Goal: Task Accomplishment & Management: Use online tool/utility

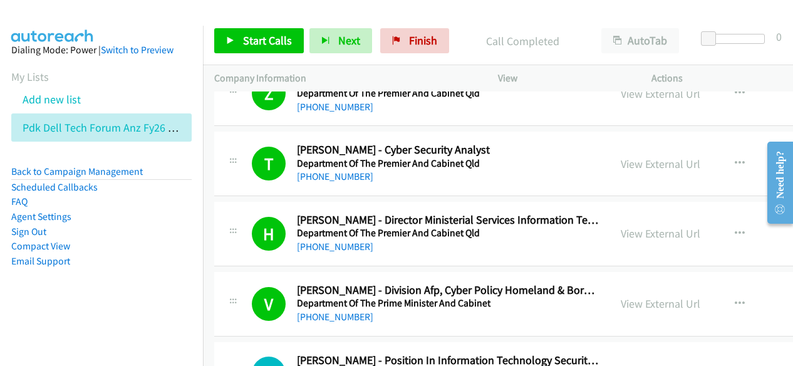
click at [561, 38] on p "Call Completed" at bounding box center [522, 41] width 113 height 17
click at [289, 46] on span "Start Calls" at bounding box center [267, 40] width 49 height 14
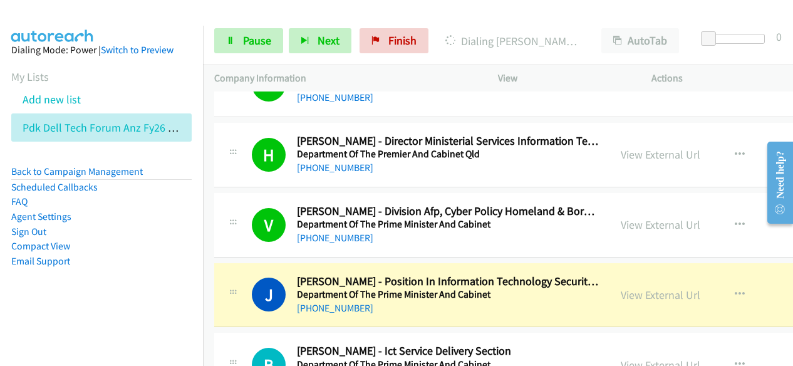
scroll to position [18202, 0]
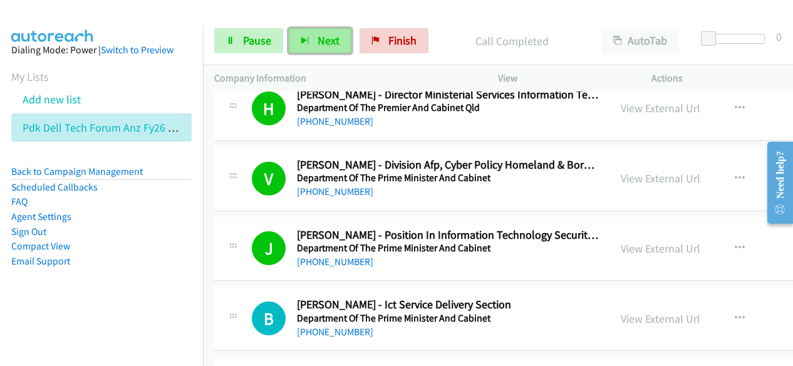
click at [306, 42] on icon "button" at bounding box center [305, 41] width 9 height 9
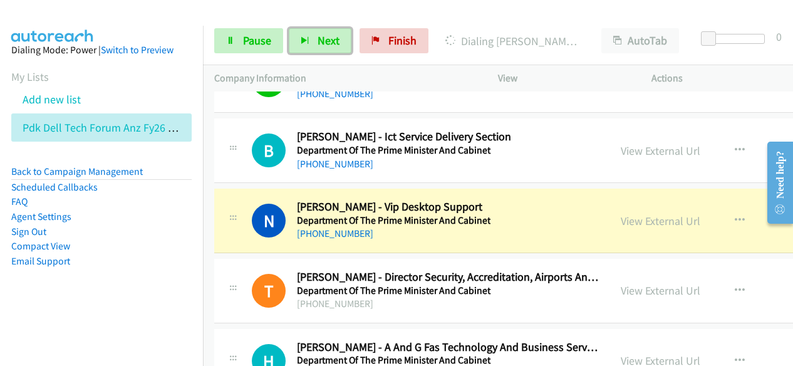
scroll to position [18390, 0]
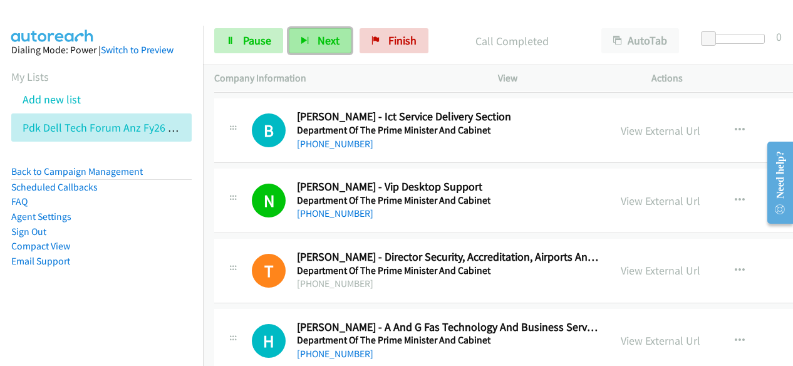
click at [331, 40] on span "Next" at bounding box center [329, 40] width 22 height 14
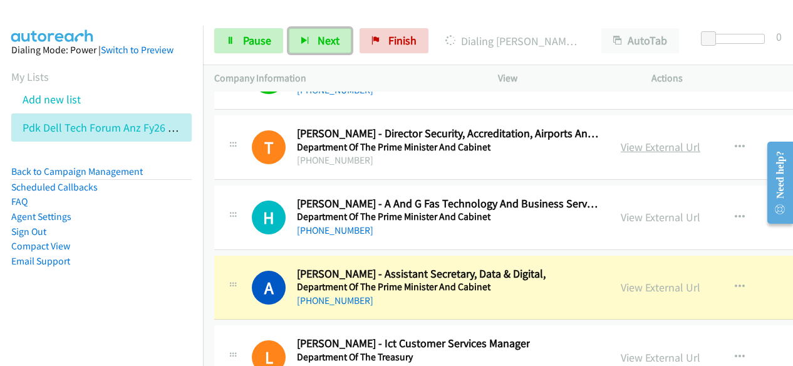
scroll to position [18516, 0]
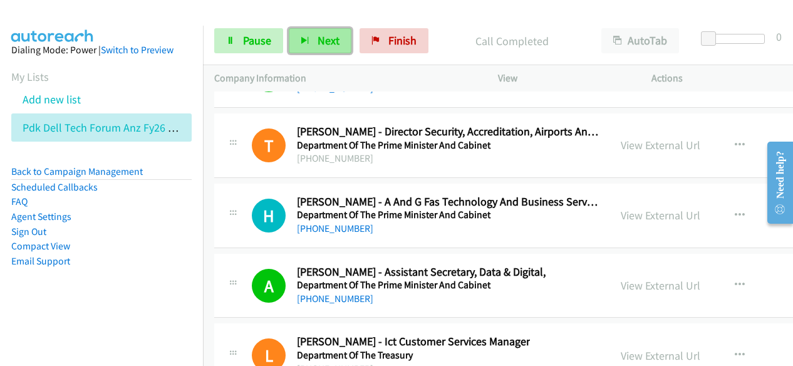
click at [307, 41] on icon "button" at bounding box center [305, 41] width 9 height 9
click at [162, 71] on section "My Lists Add new list Pdk Dell Tech Forum Anz Fy26 Q3 [GEOGRAPHIC_DATA] In Pers…" at bounding box center [101, 104] width 180 height 73
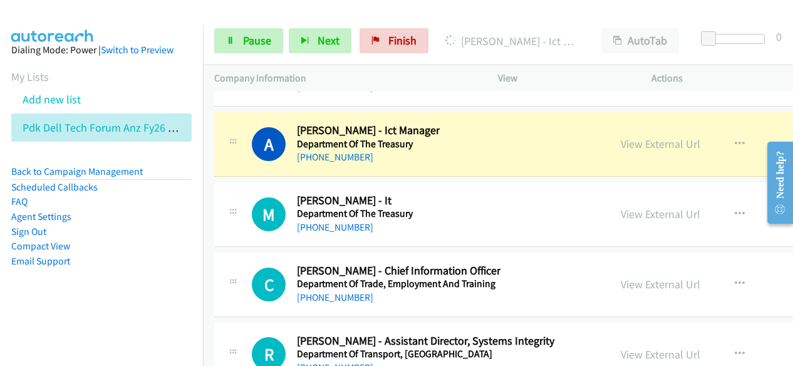
scroll to position [18829, 0]
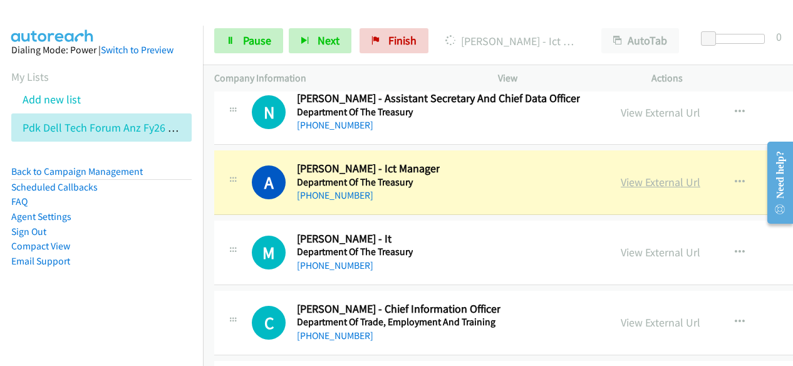
click at [644, 175] on link "View External Url" at bounding box center [661, 182] width 80 height 14
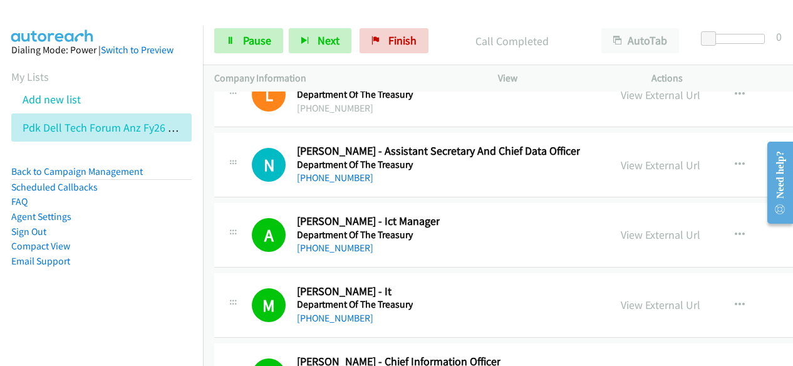
scroll to position [18766, 0]
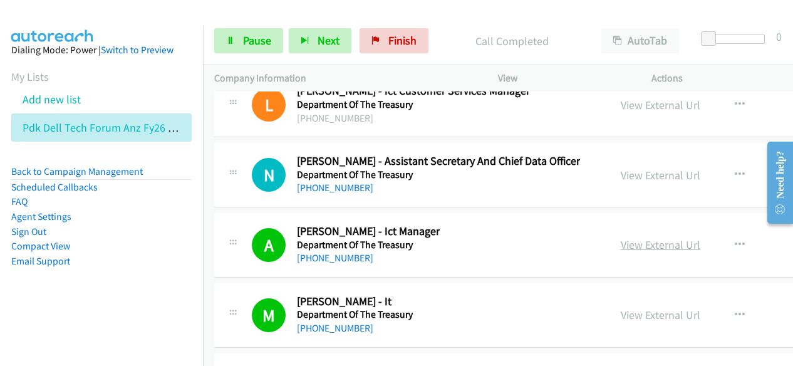
click at [668, 237] on link "View External Url" at bounding box center [661, 244] width 80 height 14
click at [337, 40] on span "Next" at bounding box center [329, 40] width 22 height 14
click at [160, 247] on li "Compact View" at bounding box center [101, 246] width 180 height 15
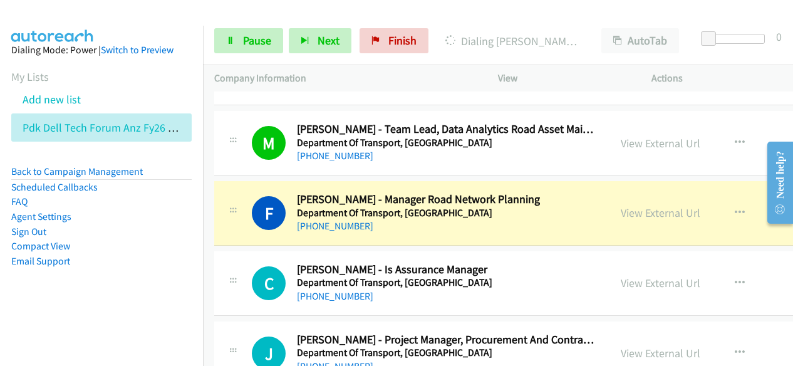
scroll to position [19581, 0]
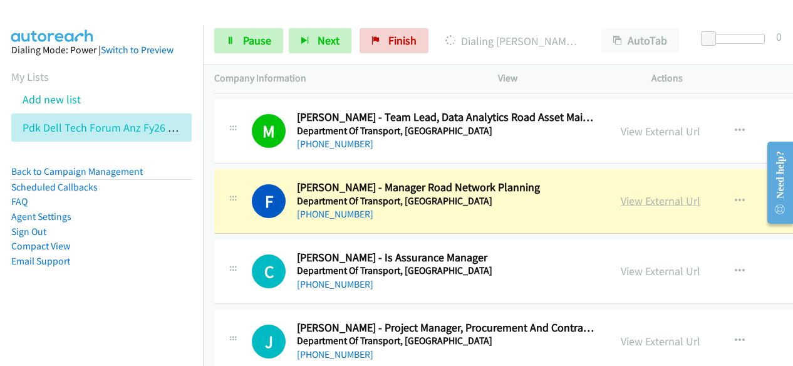
click at [657, 194] on link "View External Url" at bounding box center [661, 201] width 80 height 14
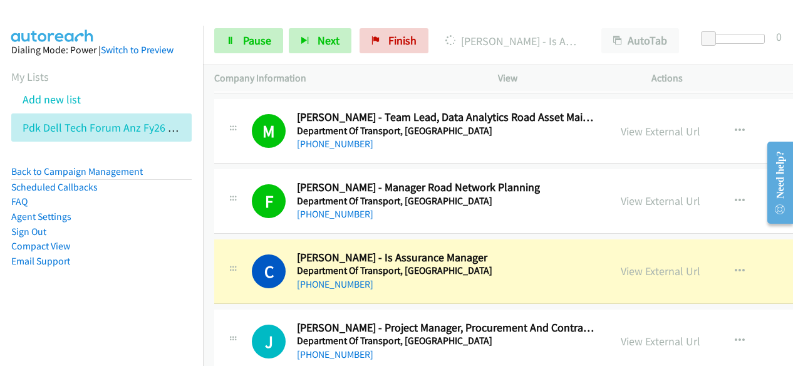
drag, startPoint x: 659, startPoint y: 211, endPoint x: 424, endPoint y: 365, distance: 281.2
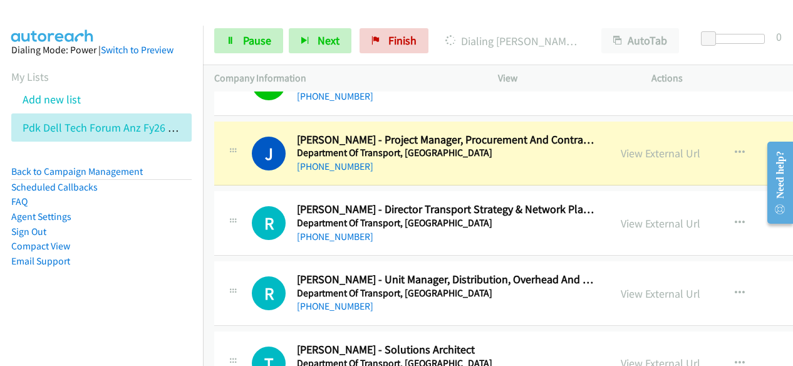
scroll to position [19706, 0]
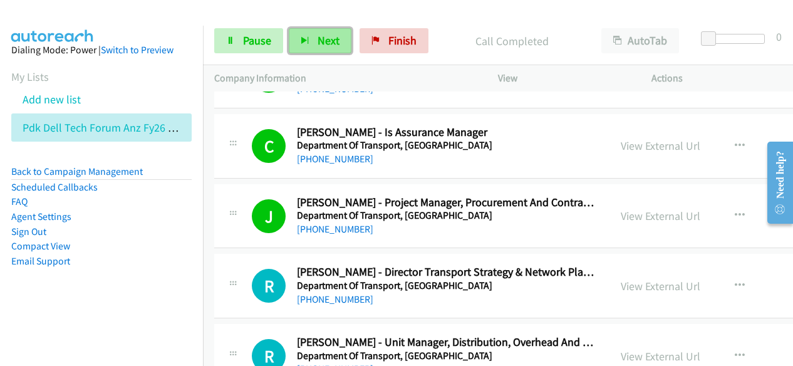
click at [322, 37] on span "Next" at bounding box center [329, 40] width 22 height 14
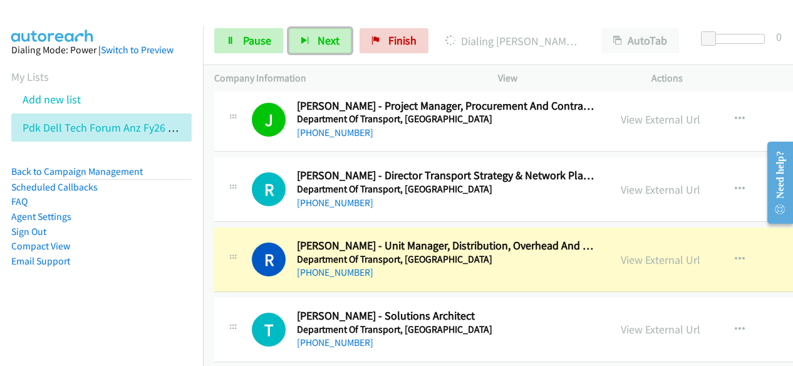
scroll to position [19831, 0]
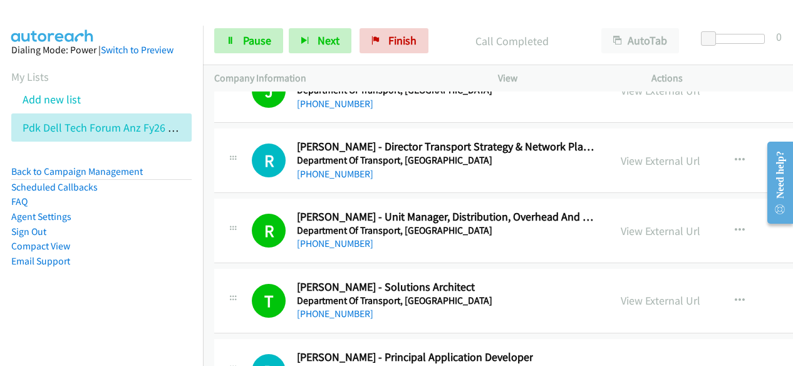
click at [166, 202] on li "FAQ" at bounding box center [101, 201] width 180 height 15
click at [331, 44] on span "Next" at bounding box center [329, 40] width 22 height 14
click at [318, 42] on span "Next" at bounding box center [329, 40] width 22 height 14
click at [330, 48] on button "Next" at bounding box center [320, 40] width 63 height 25
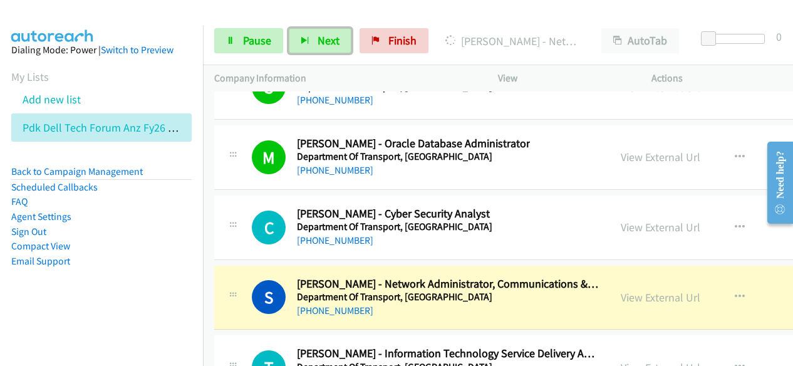
scroll to position [20458, 0]
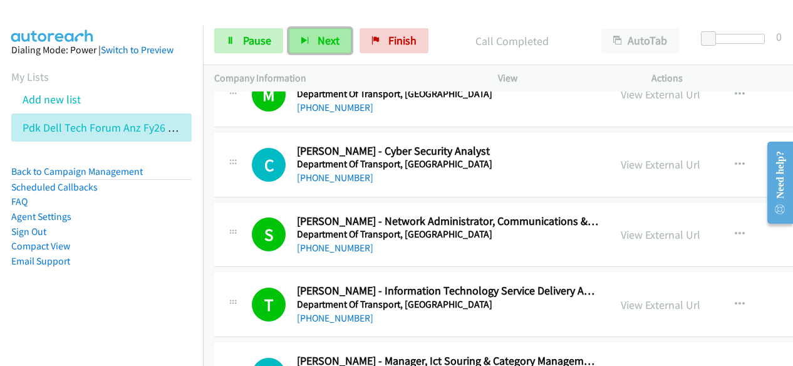
click at [341, 35] on button "Next" at bounding box center [320, 40] width 63 height 25
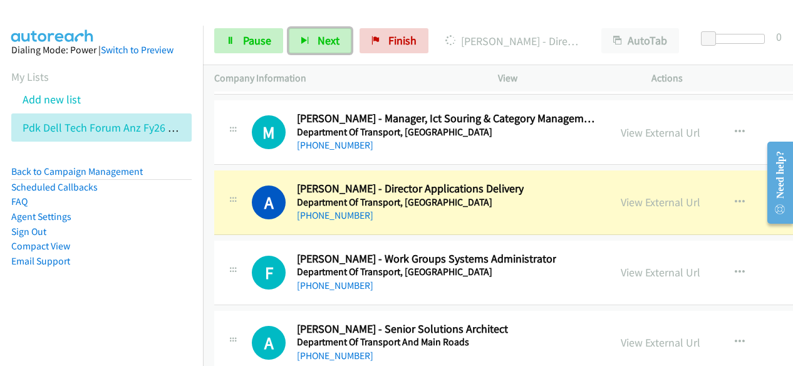
scroll to position [20708, 0]
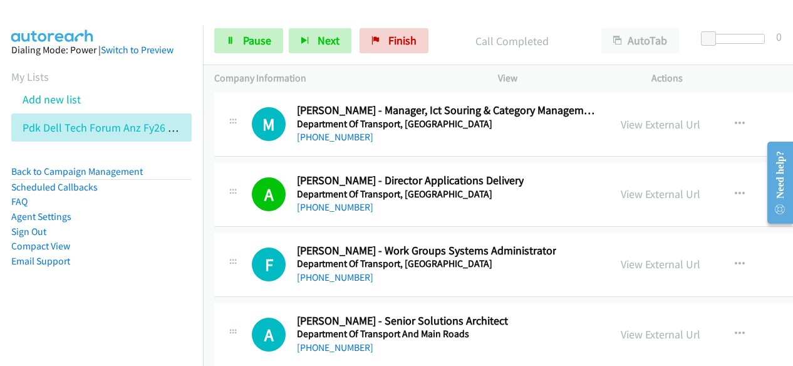
click at [440, 18] on div "Start Calls Pause Next Finish Call Completed AutoTab AutoTab 0" at bounding box center [498, 41] width 590 height 48
click at [332, 46] on span "Next" at bounding box center [329, 40] width 22 height 14
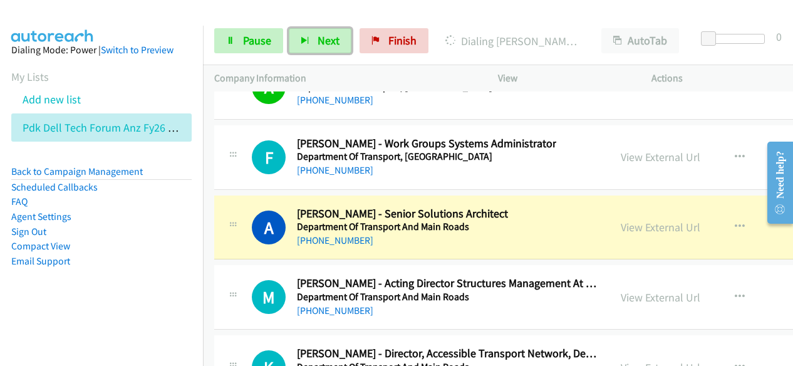
scroll to position [20834, 0]
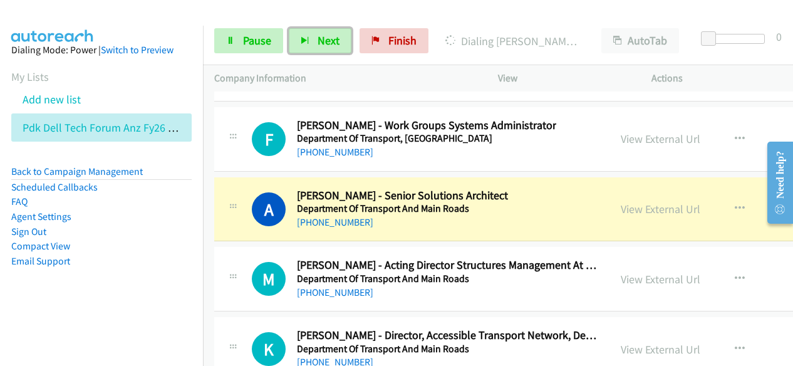
click at [507, 177] on div "A Callback Scheduled [PERSON_NAME] - Senior Solutions Architect Department Of T…" at bounding box center [587, 209] width 746 height 65
click at [642, 202] on link "View External Url" at bounding box center [661, 209] width 80 height 14
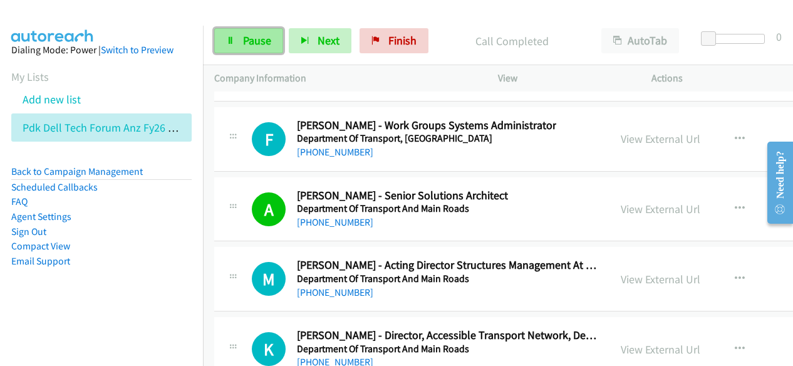
click at [247, 31] on link "Pause" at bounding box center [248, 40] width 69 height 25
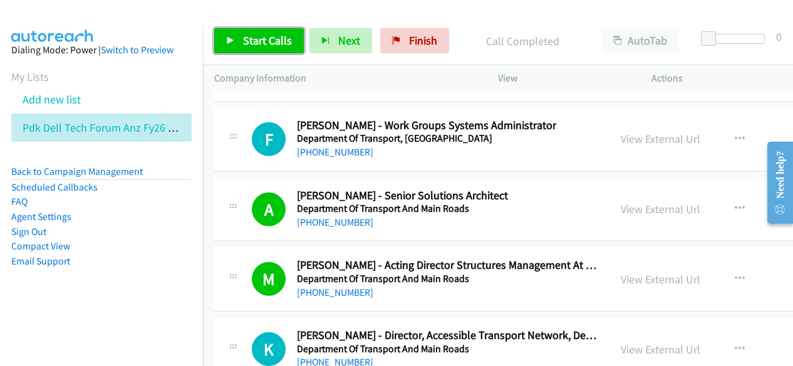
click at [298, 48] on link "Start Calls" at bounding box center [259, 40] width 90 height 25
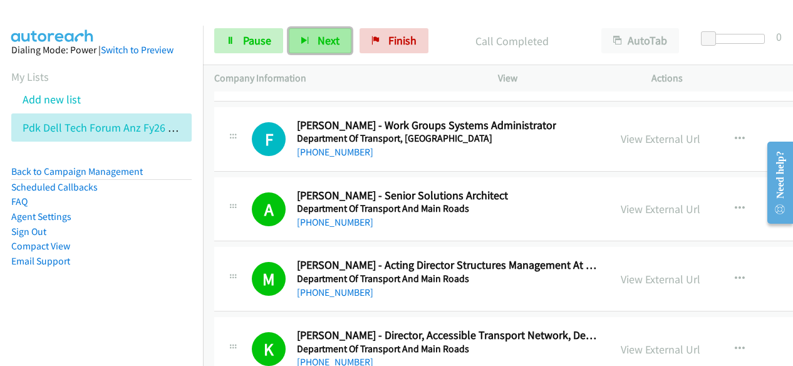
click at [318, 46] on span "Next" at bounding box center [329, 40] width 22 height 14
click at [315, 48] on button "Next" at bounding box center [320, 40] width 63 height 25
click at [313, 42] on button "Next" at bounding box center [320, 40] width 63 height 25
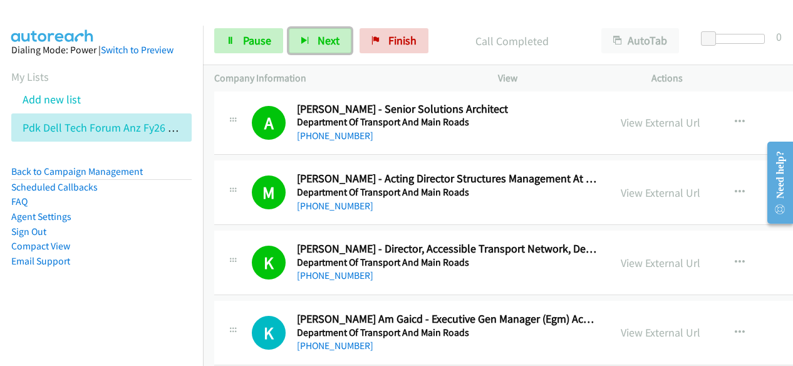
scroll to position [20959, 0]
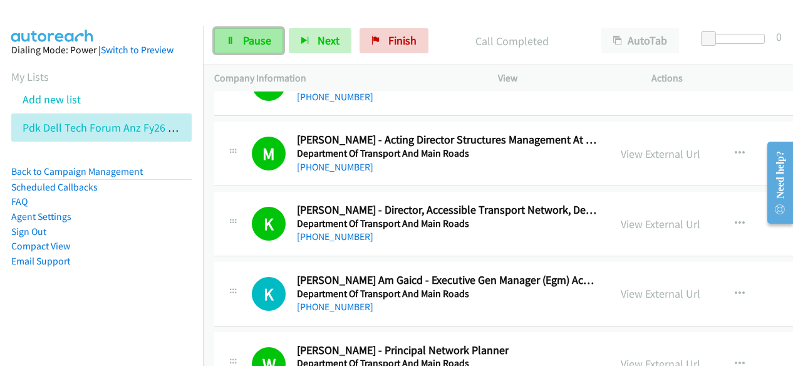
click at [263, 41] on span "Pause" at bounding box center [257, 40] width 28 height 14
click at [266, 55] on div "Start Calls Pause Next Finish Call Completed AutoTab AutoTab 0" at bounding box center [498, 41] width 590 height 48
click at [264, 51] on link "Pause" at bounding box center [248, 40] width 69 height 25
click at [253, 41] on span "Pause" at bounding box center [257, 40] width 28 height 14
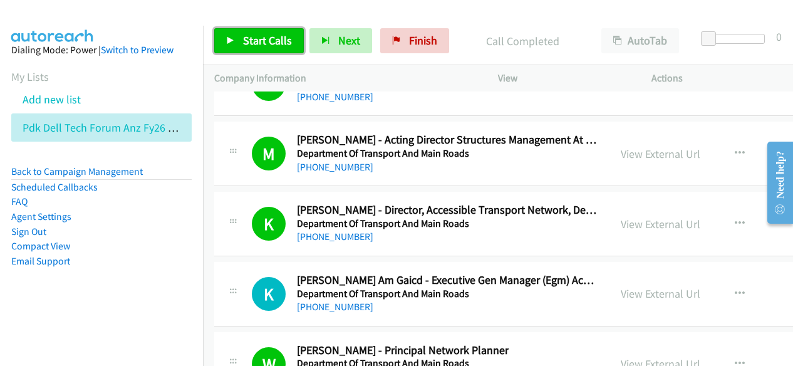
click at [269, 45] on span "Start Calls" at bounding box center [267, 40] width 49 height 14
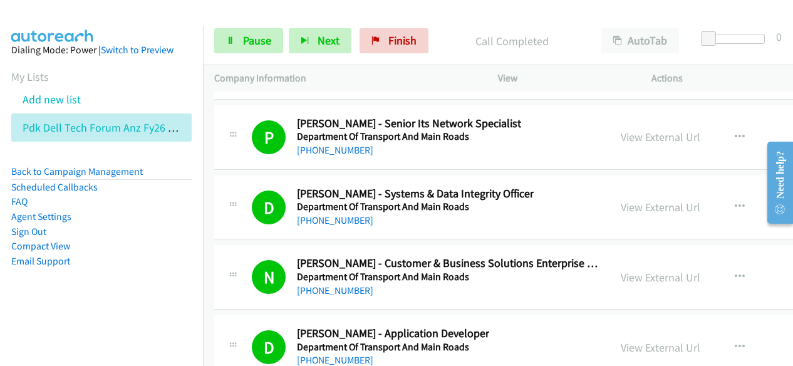
scroll to position [21962, 0]
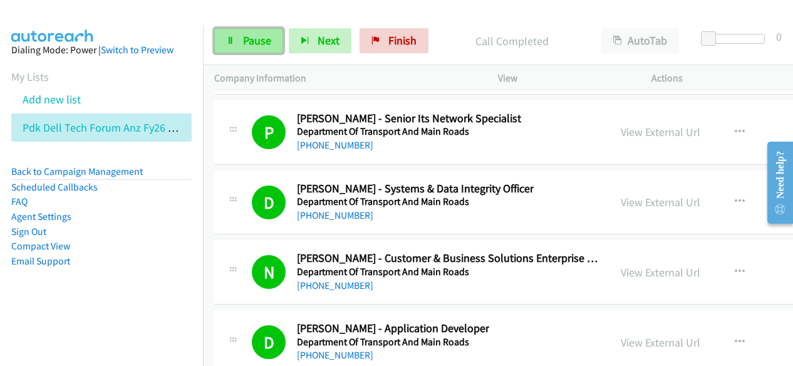
click at [263, 37] on span "Pause" at bounding box center [257, 40] width 28 height 14
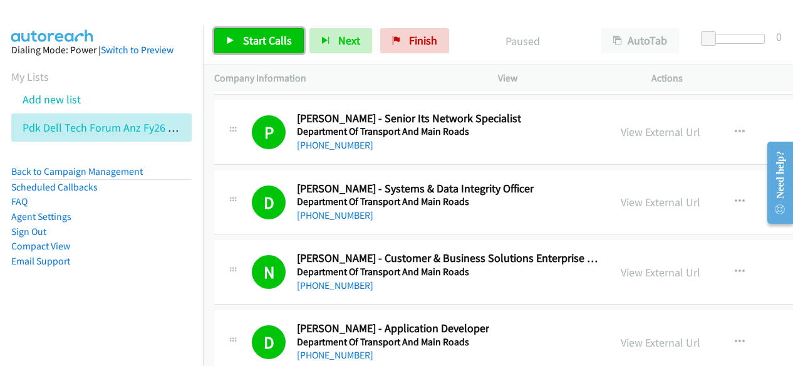
click at [293, 38] on link "Start Calls" at bounding box center [259, 40] width 90 height 25
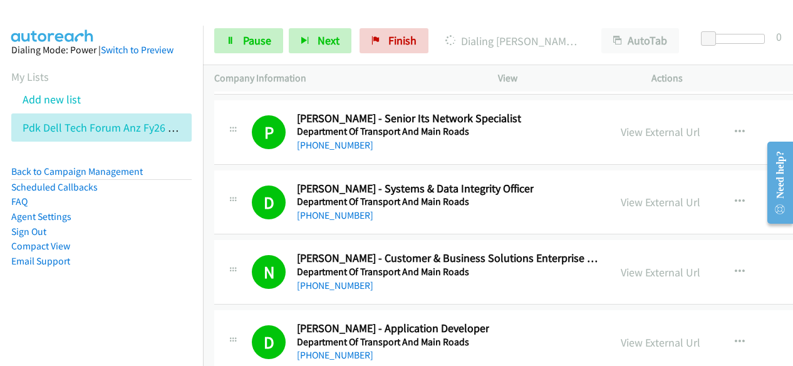
click at [155, 224] on li "Sign Out" at bounding box center [101, 231] width 180 height 15
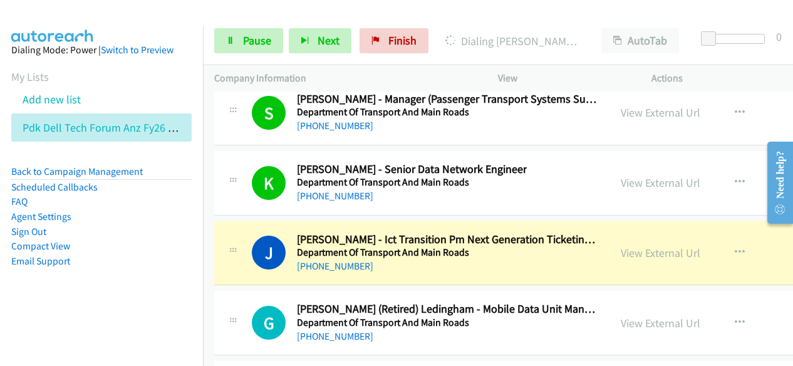
scroll to position [22337, 0]
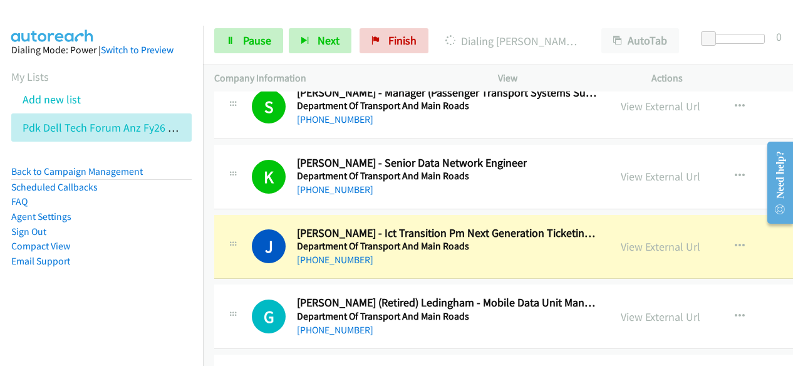
click at [167, 239] on li "Compact View" at bounding box center [101, 246] width 180 height 15
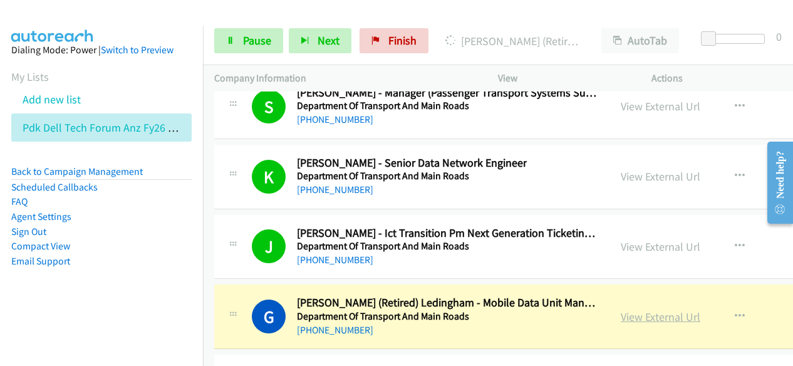
click at [658, 310] on link "View External Url" at bounding box center [661, 317] width 80 height 14
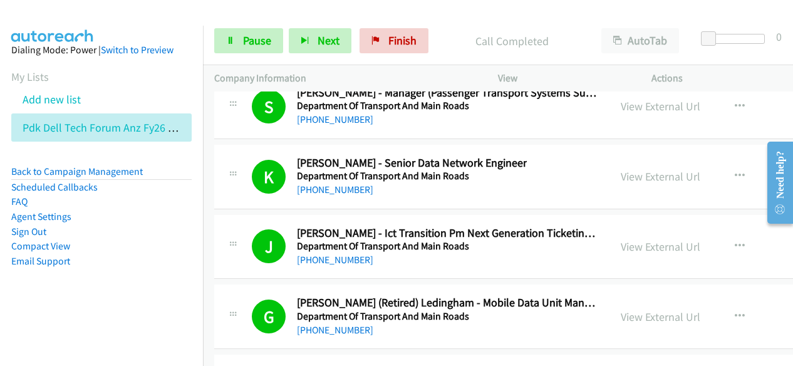
click at [169, 226] on li "Sign Out" at bounding box center [101, 231] width 180 height 15
click at [336, 37] on span "Next" at bounding box center [329, 40] width 22 height 14
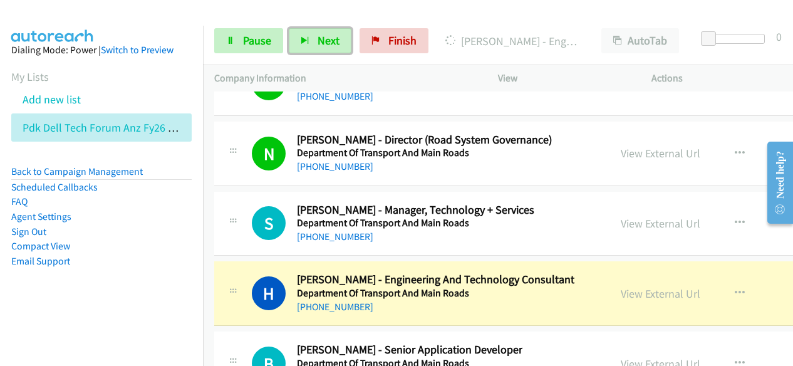
scroll to position [22713, 0]
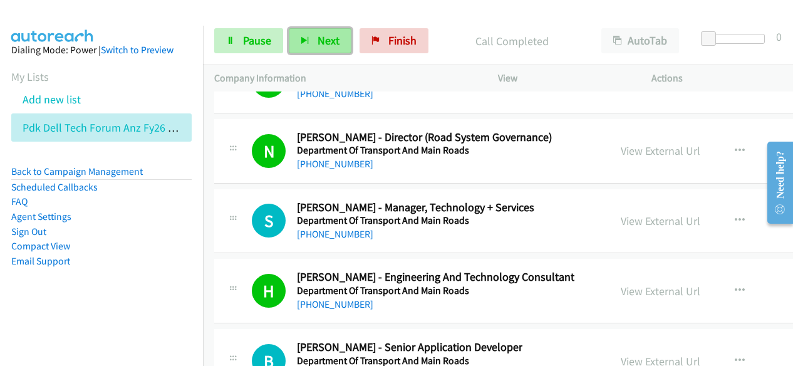
click at [323, 43] on span "Next" at bounding box center [329, 40] width 22 height 14
click at [162, 261] on li "Email Support" at bounding box center [101, 261] width 180 height 15
click at [171, 174] on li "Back to Campaign Management" at bounding box center [101, 172] width 180 height 16
click at [298, 43] on button "Next" at bounding box center [320, 40] width 63 height 25
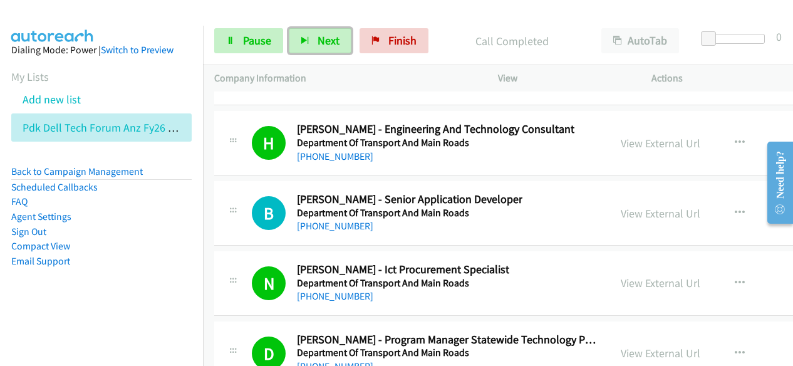
scroll to position [22901, 0]
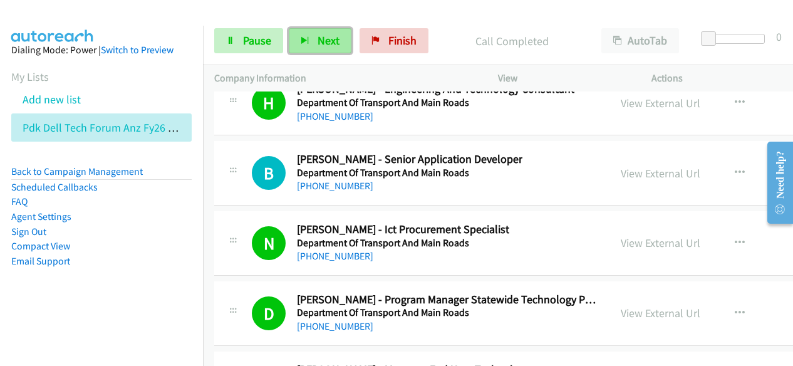
click at [343, 43] on button "Next" at bounding box center [320, 40] width 63 height 25
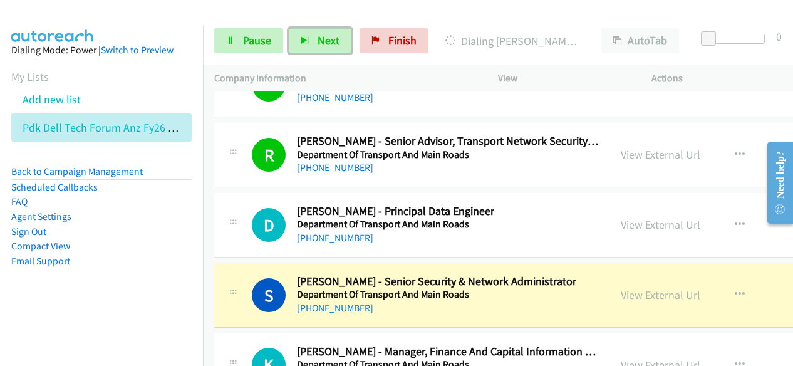
scroll to position [23403, 0]
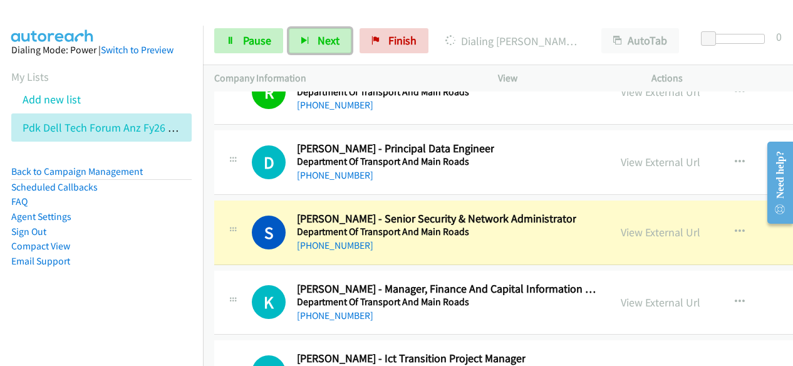
drag, startPoint x: 476, startPoint y: 179, endPoint x: 491, endPoint y: 175, distance: 16.1
click at [476, 238] on div "[PHONE_NUMBER]" at bounding box center [436, 245] width 279 height 15
click at [655, 225] on link "View External Url" at bounding box center [661, 232] width 80 height 14
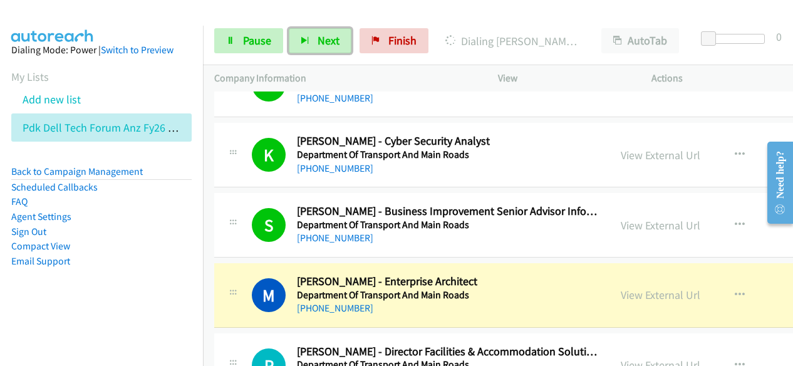
scroll to position [24029, 0]
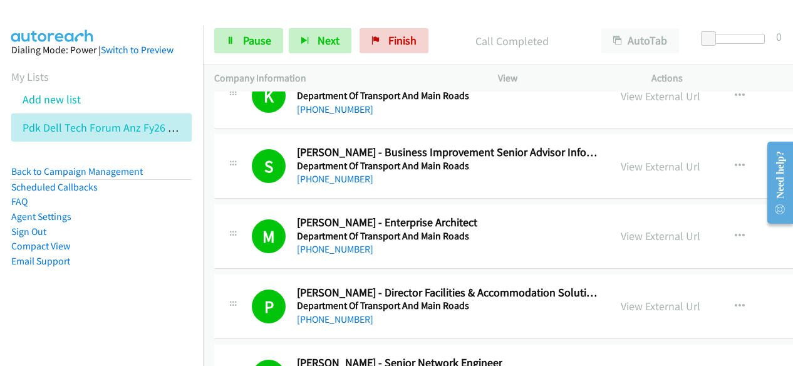
click at [410, 80] on p "Company Information" at bounding box center [344, 78] width 261 height 15
click at [334, 39] on span "Next" at bounding box center [329, 40] width 22 height 14
drag, startPoint x: 351, startPoint y: 11, endPoint x: 365, endPoint y: 47, distance: 38.9
click at [351, 11] on div at bounding box center [391, 24] width 782 height 48
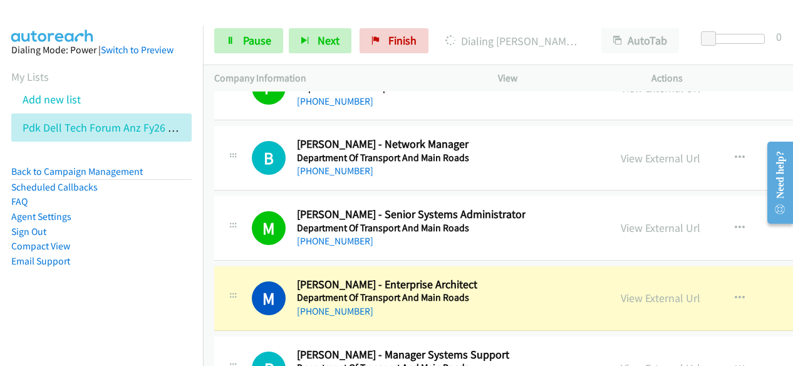
scroll to position [24405, 0]
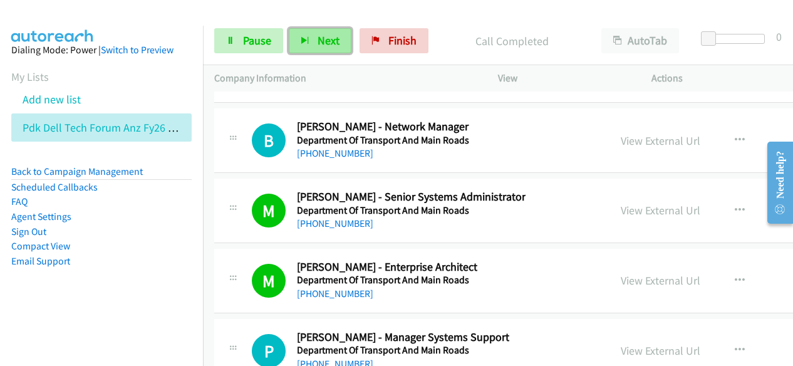
click at [338, 47] on button "Next" at bounding box center [320, 40] width 63 height 25
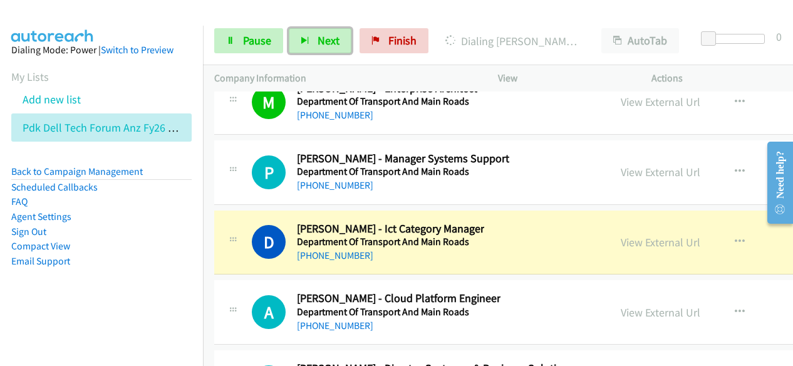
scroll to position [24593, 0]
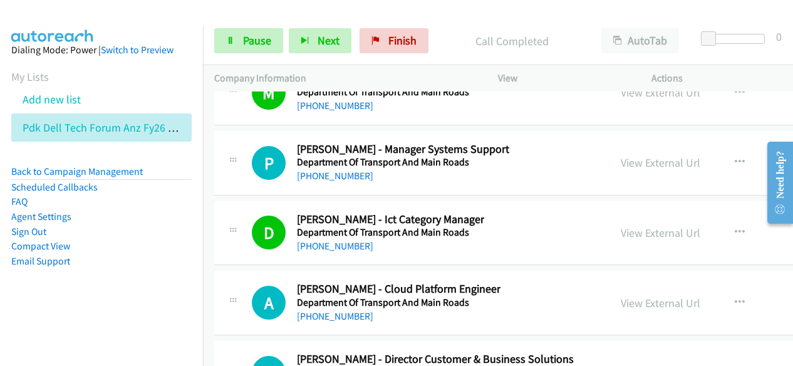
drag, startPoint x: 459, startPoint y: 23, endPoint x: 437, endPoint y: 14, distance: 23.6
click at [459, 23] on div "Start Calls Pause Next Finish Call Completed AutoTab AutoTab 0" at bounding box center [498, 41] width 590 height 48
click at [324, 35] on span "Next" at bounding box center [329, 40] width 22 height 14
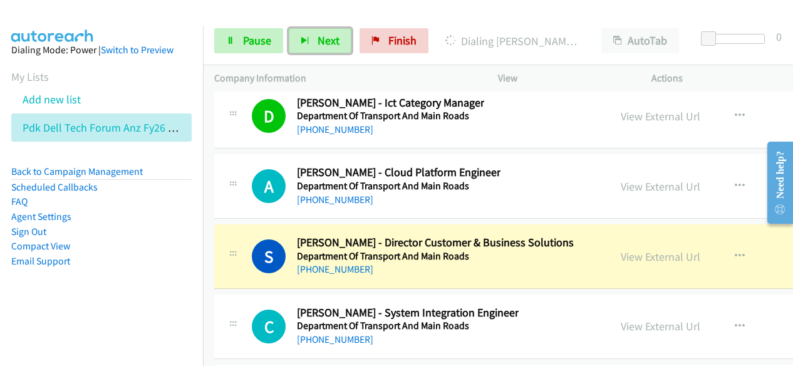
scroll to position [24718, 0]
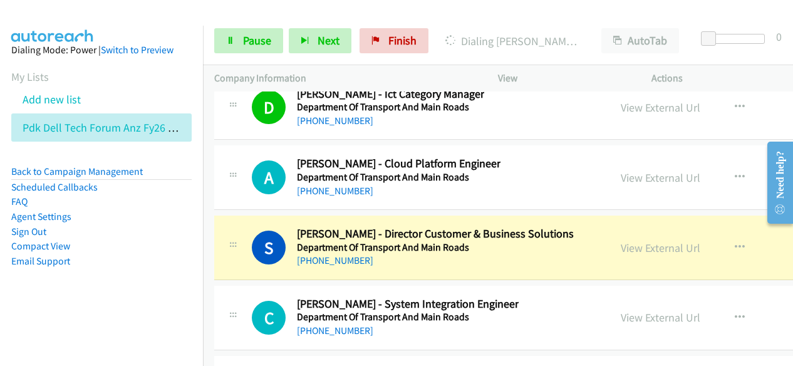
click at [178, 161] on aside "Dialing Mode: Power | Switch to Preview My Lists Add new list Pdk Dell Tech For…" at bounding box center [101, 175] width 203 height 299
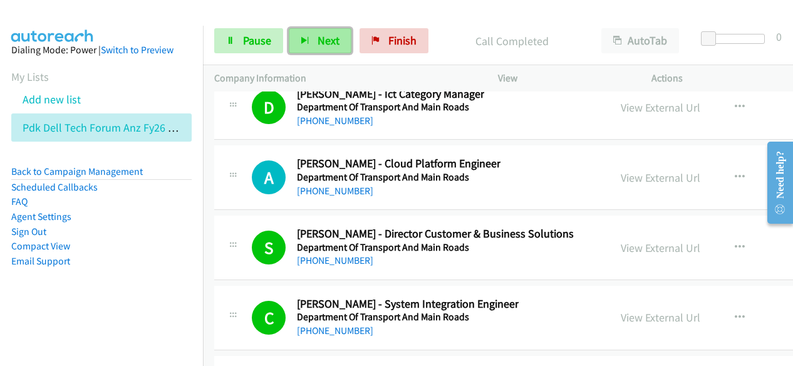
click at [331, 46] on span "Next" at bounding box center [329, 40] width 22 height 14
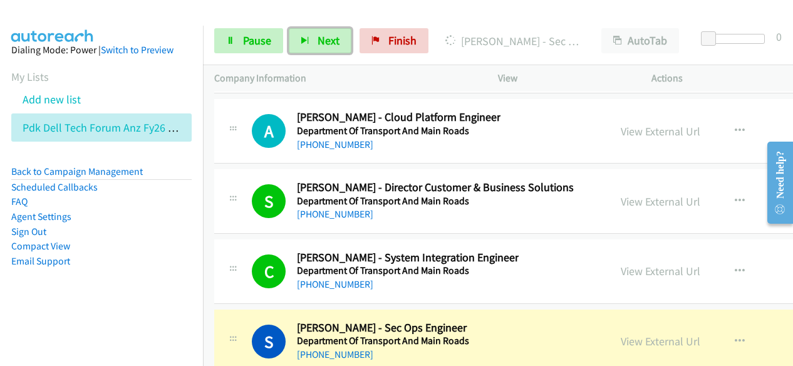
scroll to position [24781, 0]
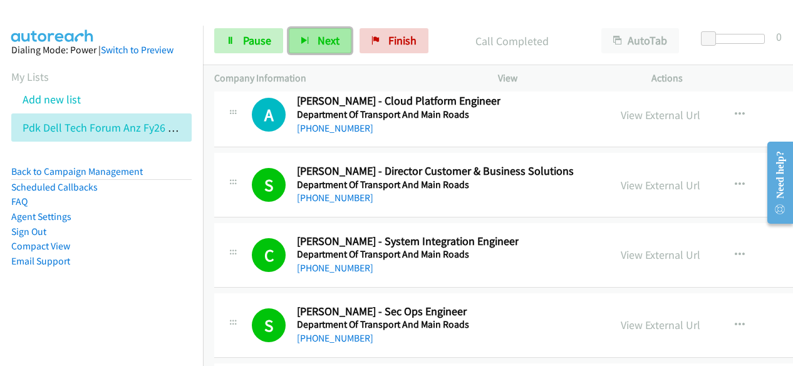
click at [338, 36] on button "Next" at bounding box center [320, 40] width 63 height 25
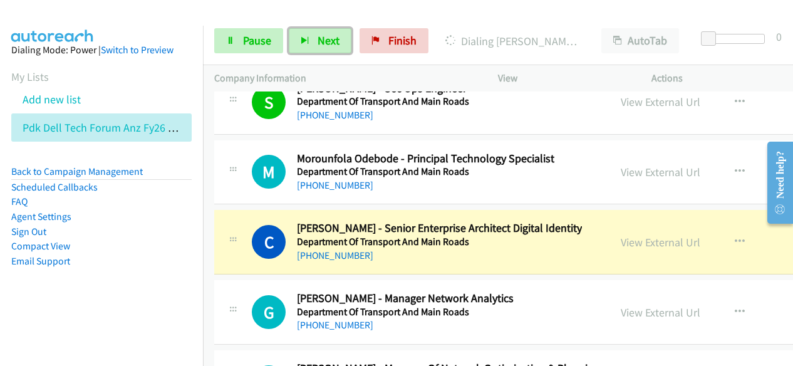
scroll to position [25032, 0]
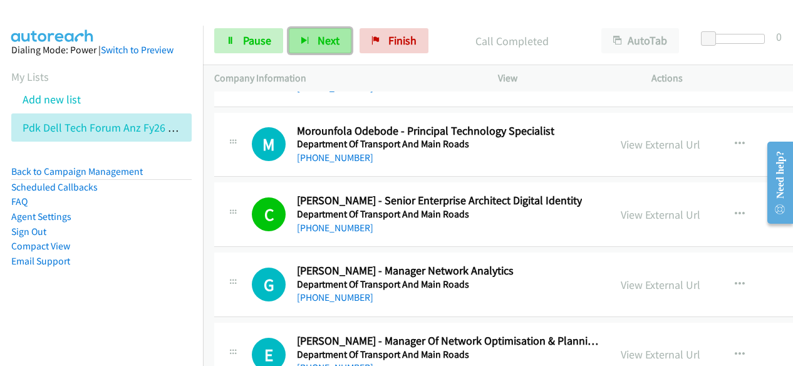
click at [332, 41] on span "Next" at bounding box center [329, 40] width 22 height 14
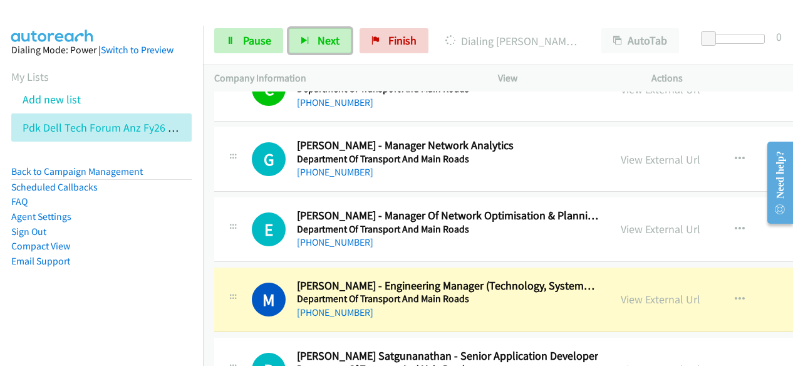
scroll to position [25220, 0]
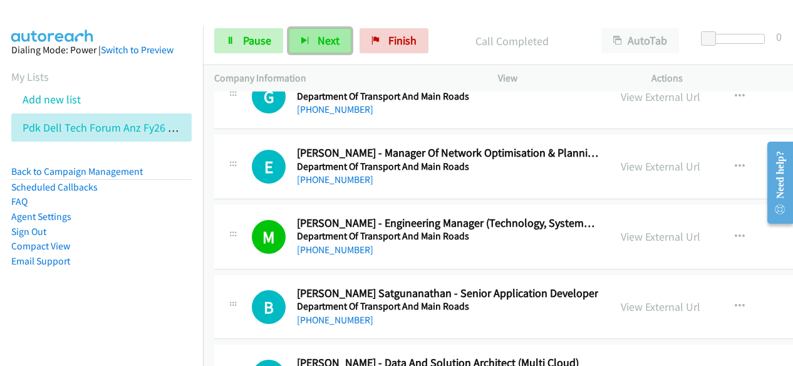
click at [327, 46] on span "Next" at bounding box center [329, 40] width 22 height 14
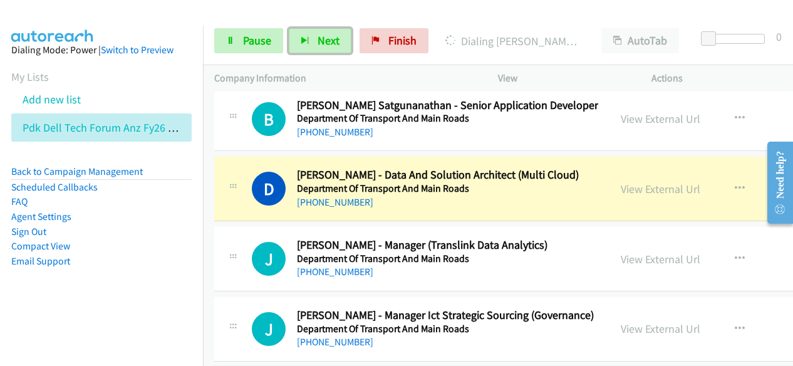
scroll to position [25345, 0]
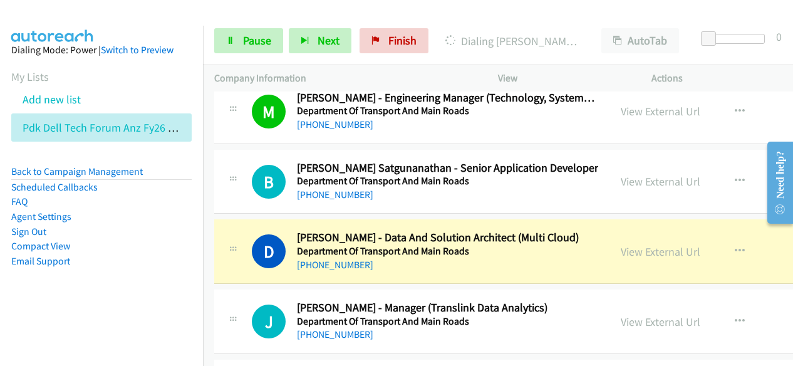
click at [134, 230] on li "Sign Out" at bounding box center [101, 231] width 180 height 15
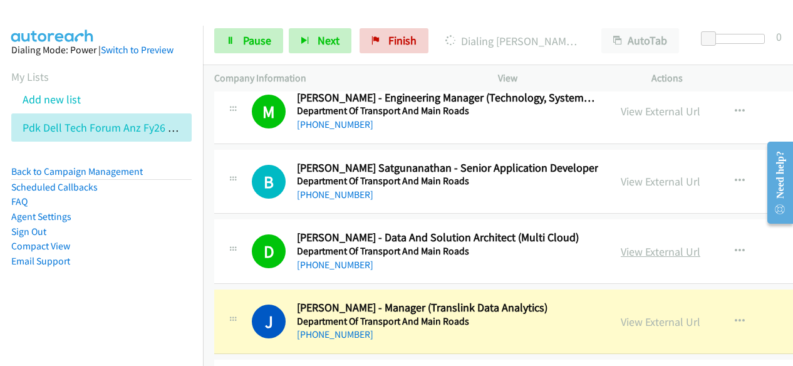
drag, startPoint x: 507, startPoint y: 186, endPoint x: 619, endPoint y: 176, distance: 112.6
click at [621, 244] on link "View External Url" at bounding box center [661, 251] width 80 height 14
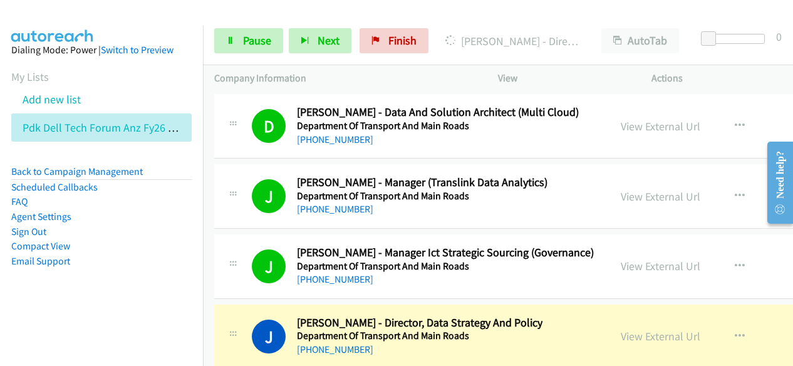
scroll to position [25533, 0]
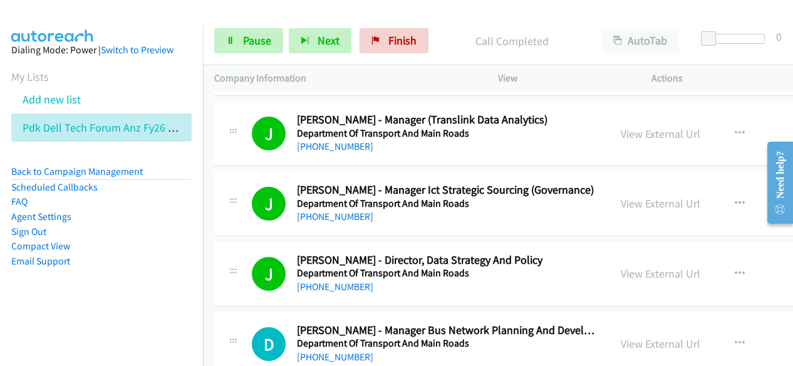
click at [313, 53] on div "Start Calls Pause Next Finish Call Completed AutoTab AutoTab 0" at bounding box center [498, 41] width 590 height 48
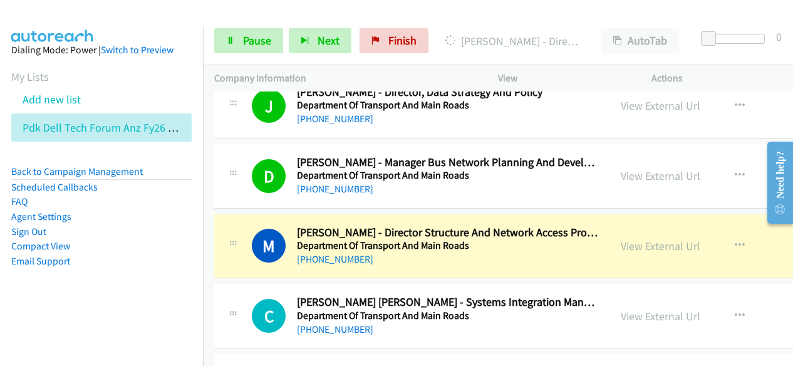
scroll to position [25721, 0]
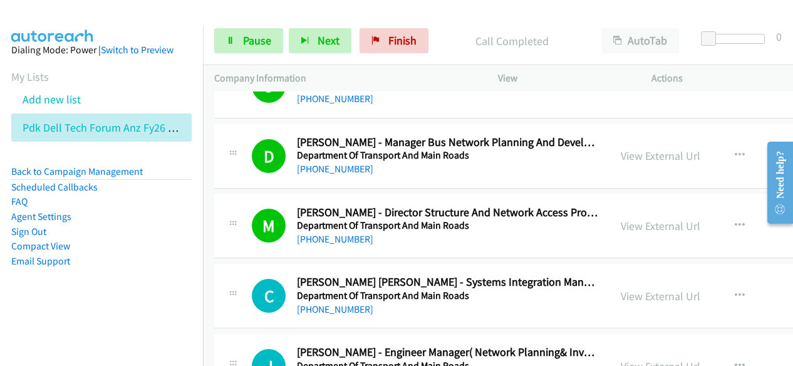
drag, startPoint x: 477, startPoint y: 31, endPoint x: 467, endPoint y: 28, distance: 10.3
click at [477, 31] on div "Call Completed" at bounding box center [512, 40] width 156 height 25
click at [330, 34] on span "Next" at bounding box center [329, 40] width 22 height 14
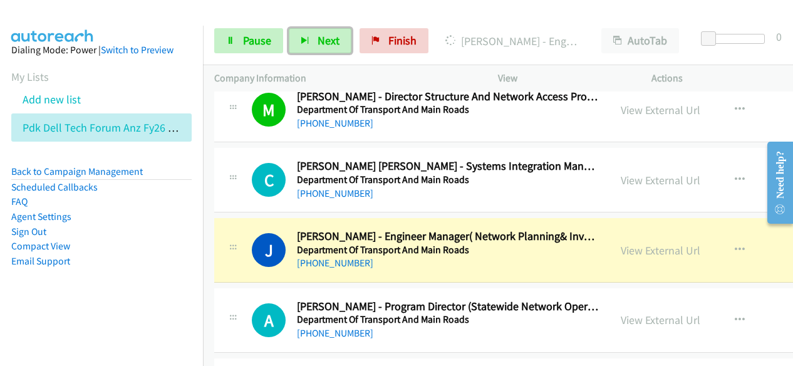
scroll to position [25846, 0]
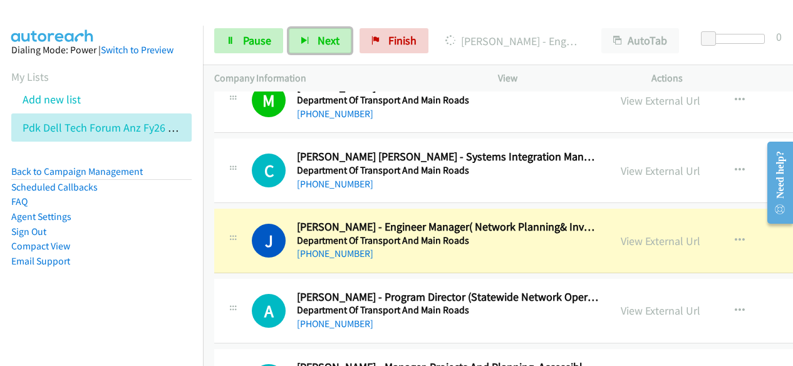
drag, startPoint x: 471, startPoint y: 181, endPoint x: 610, endPoint y: 176, distance: 139.2
click at [471, 246] on div "[PHONE_NUMBER]" at bounding box center [447, 253] width 301 height 15
click at [640, 234] on link "View External Url" at bounding box center [661, 241] width 80 height 14
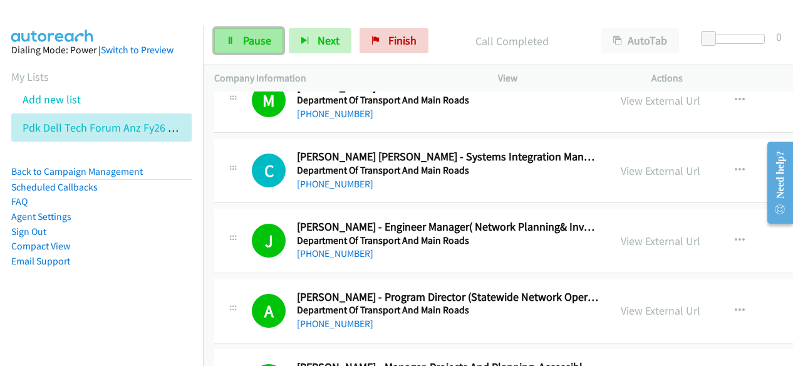
click at [277, 38] on link "Pause" at bounding box center [248, 40] width 69 height 25
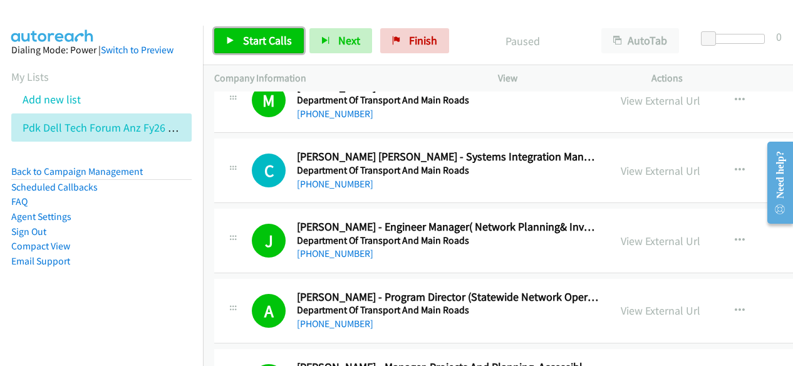
click at [271, 38] on span "Start Calls" at bounding box center [267, 40] width 49 height 14
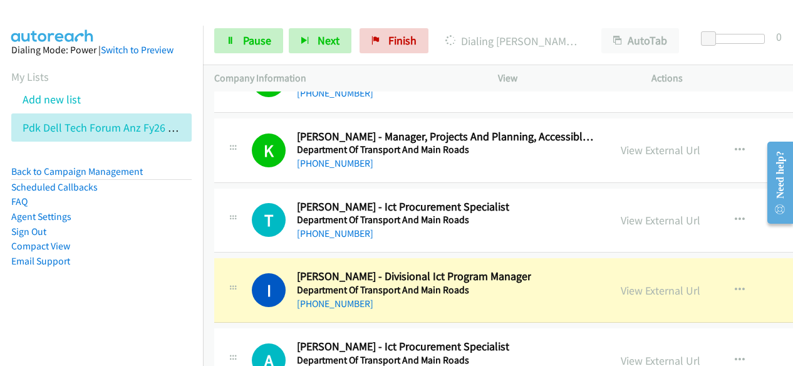
scroll to position [26097, 0]
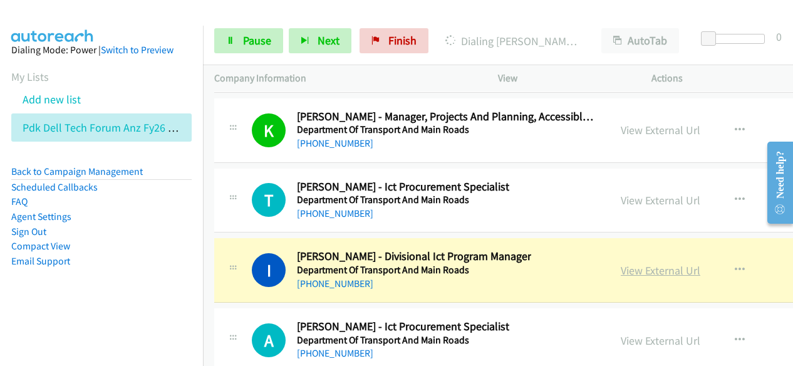
click at [652, 263] on link "View External Url" at bounding box center [661, 270] width 80 height 14
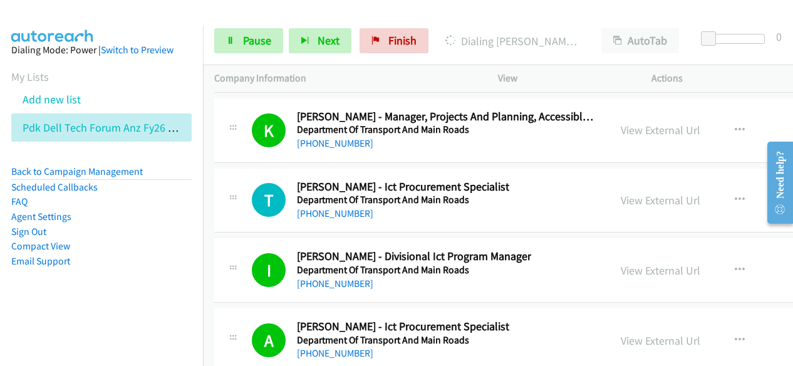
click at [436, 16] on div at bounding box center [391, 24] width 782 height 48
click at [458, 78] on p "Company Information" at bounding box center [344, 78] width 261 height 15
click at [459, 21] on div "Start Calls Pause Next Finish Dialing [PERSON_NAME] - Information Security Auto…" at bounding box center [498, 41] width 590 height 48
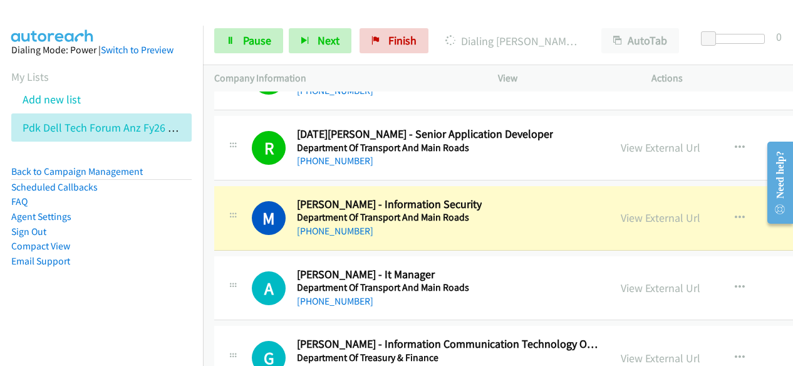
scroll to position [26347, 0]
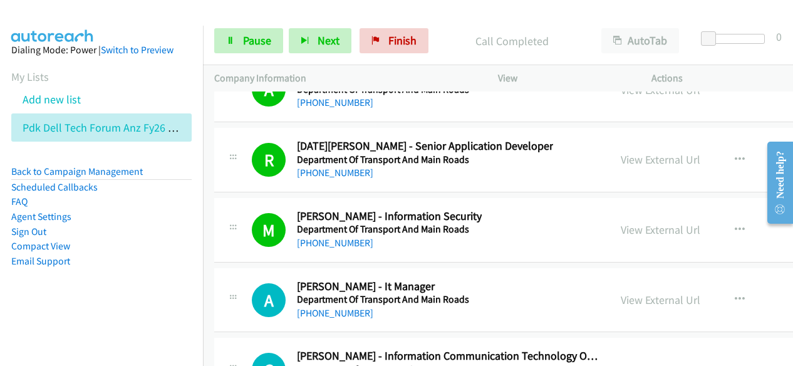
click at [446, 46] on p "Call Completed" at bounding box center [511, 41] width 133 height 17
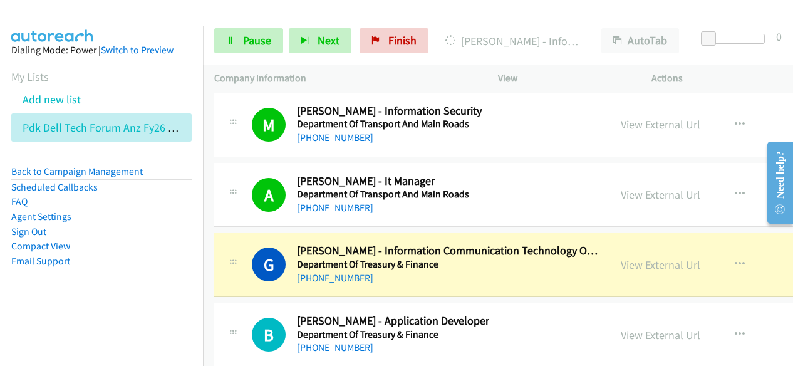
scroll to position [26473, 0]
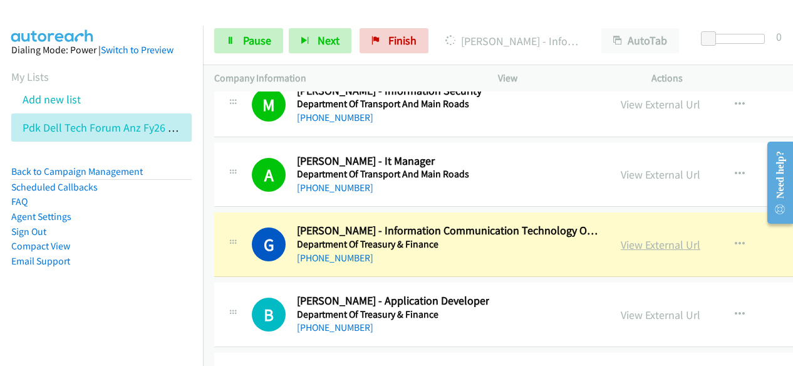
click at [621, 237] on link "View External Url" at bounding box center [661, 244] width 80 height 14
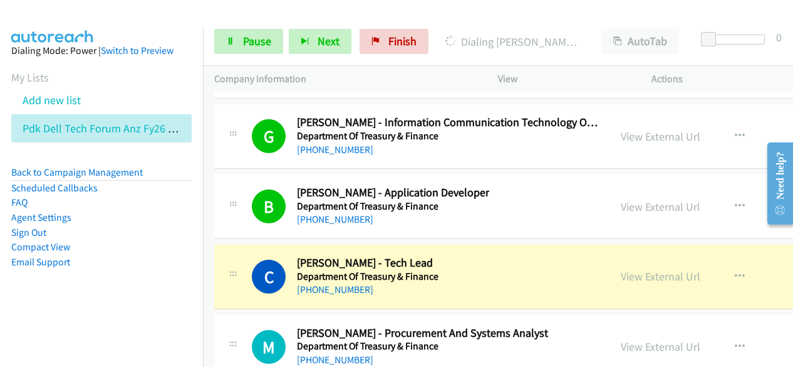
scroll to position [26598, 0]
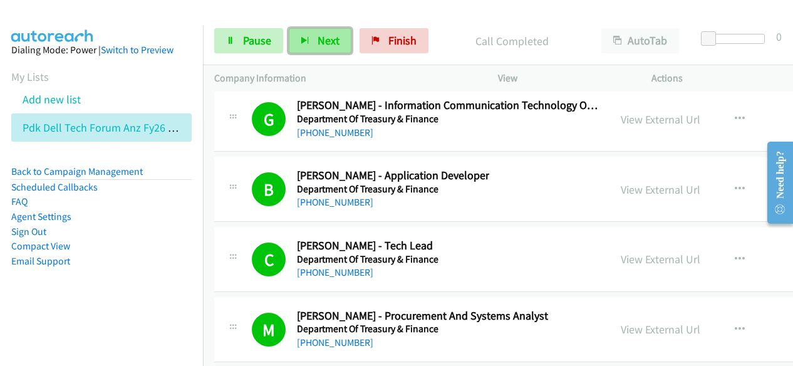
click at [322, 49] on button "Next" at bounding box center [320, 40] width 63 height 25
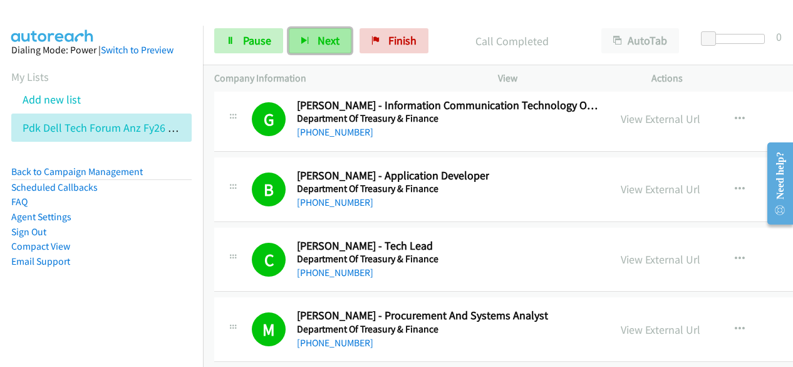
click at [330, 36] on span "Next" at bounding box center [329, 40] width 22 height 14
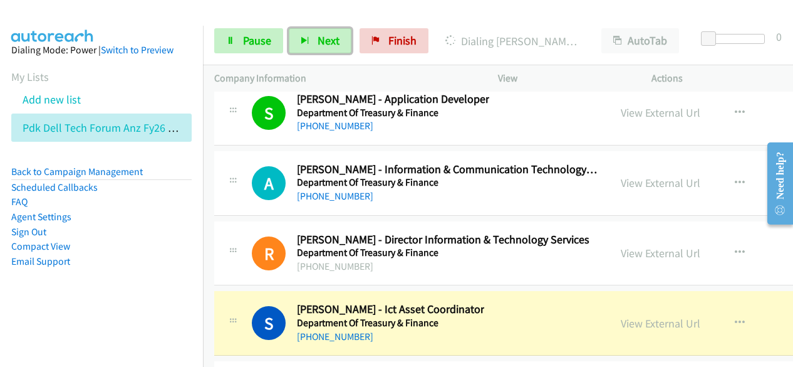
scroll to position [26974, 0]
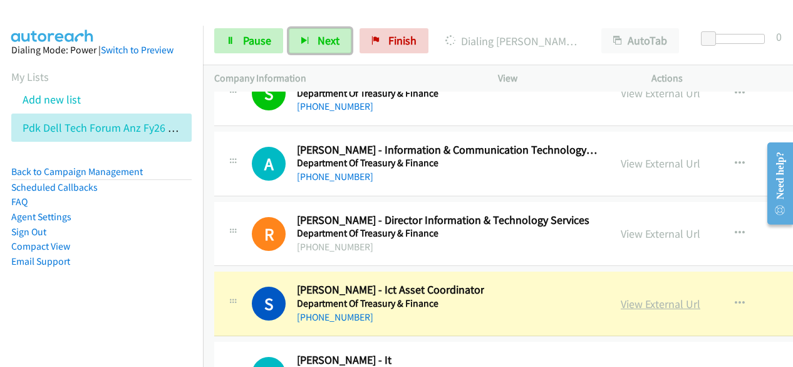
click at [659, 296] on link "View External Url" at bounding box center [661, 303] width 80 height 14
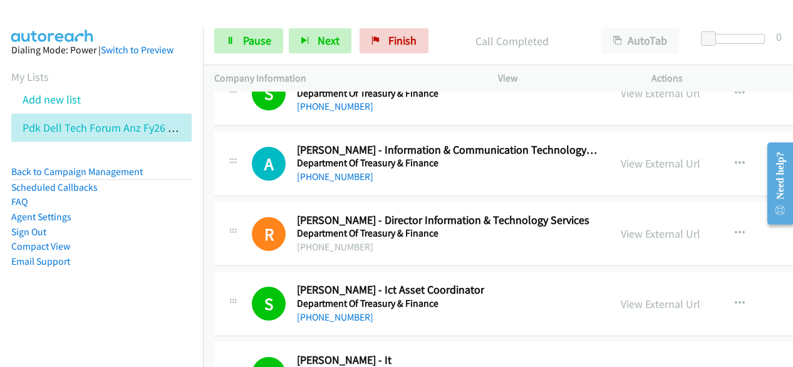
click at [299, 53] on div "Start Calls Pause Next Finish Call Completed AutoTab AutoTab 0" at bounding box center [498, 41] width 590 height 48
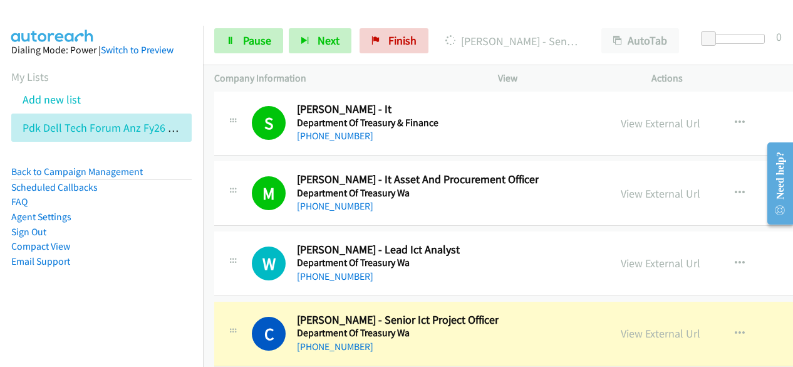
scroll to position [27287, 0]
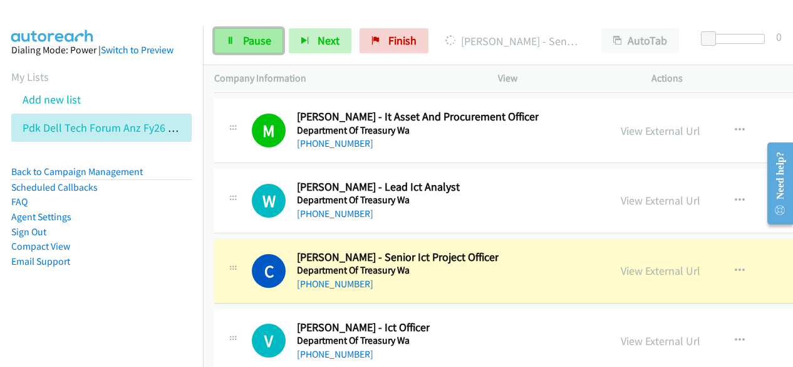
click at [263, 41] on span "Pause" at bounding box center [257, 40] width 28 height 14
